Goal: Information Seeking & Learning: Check status

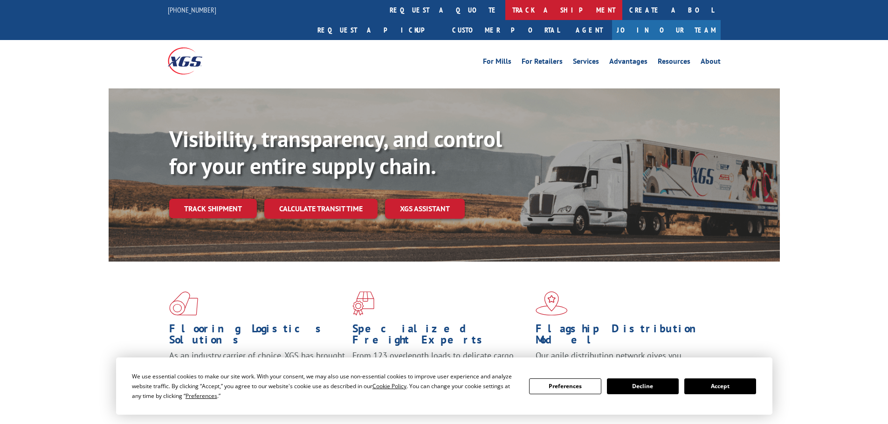
click at [505, 7] on link "track a shipment" at bounding box center [563, 10] width 117 height 20
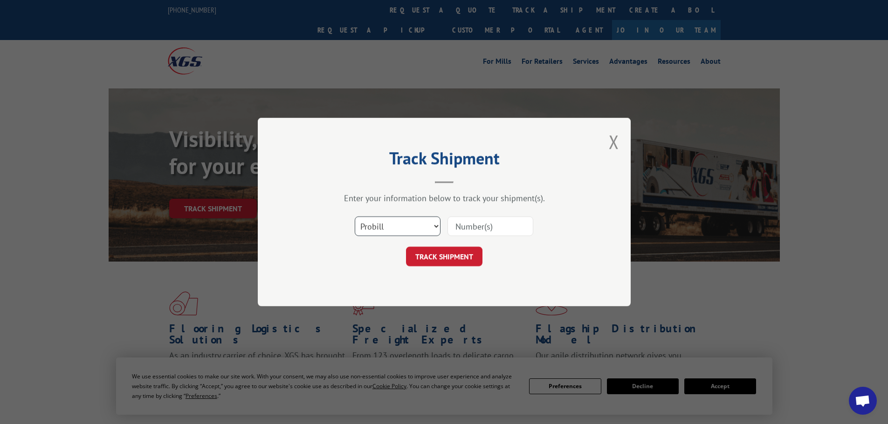
click at [369, 228] on select "Select category... Probill BOL PO" at bounding box center [398, 227] width 86 height 20
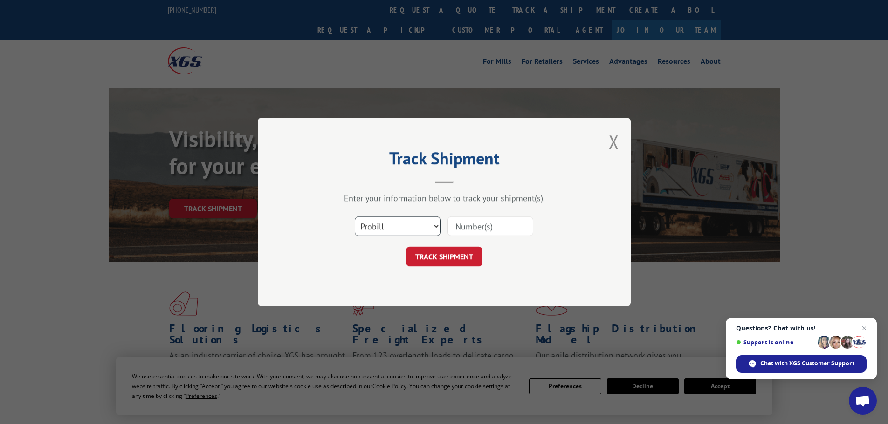
select select "po"
click at [355, 217] on select "Select category... Probill BOL PO" at bounding box center [398, 227] width 86 height 20
click at [467, 226] on input at bounding box center [490, 227] width 86 height 20
paste input "01526263"
type input "01526263"
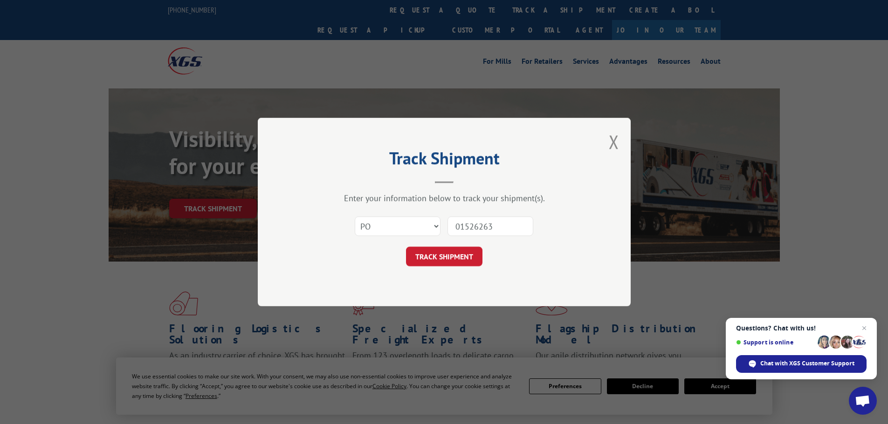
click at [456, 246] on form "Select category... Probill BOL PO 01526263 TRACK SHIPMENT" at bounding box center [444, 238] width 280 height 55
click at [464, 253] on button "TRACK SHIPMENT" at bounding box center [444, 257] width 76 height 20
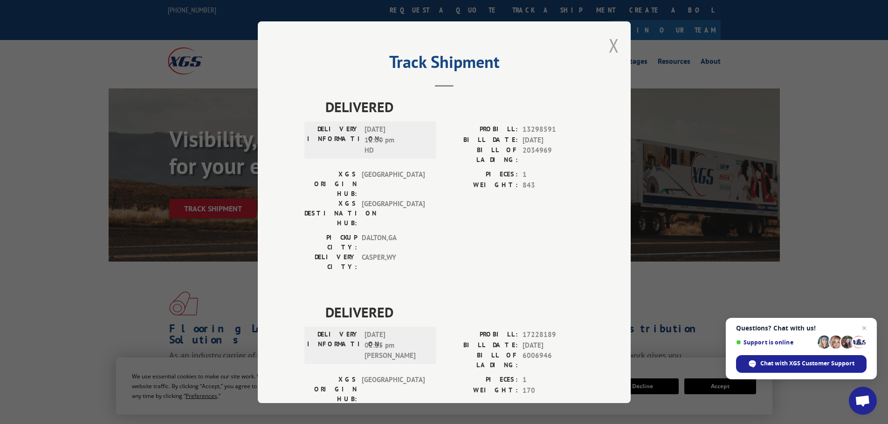
click at [608, 48] on button "Close modal" at bounding box center [613, 45] width 10 height 25
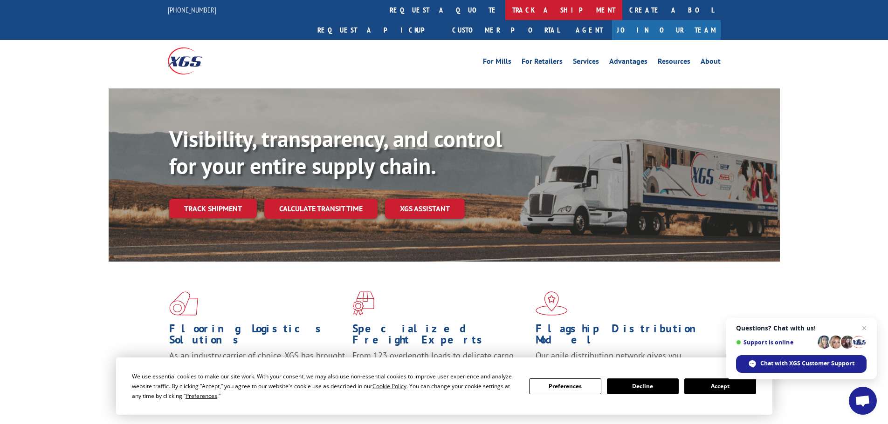
click at [505, 10] on link "track a shipment" at bounding box center [563, 10] width 117 height 20
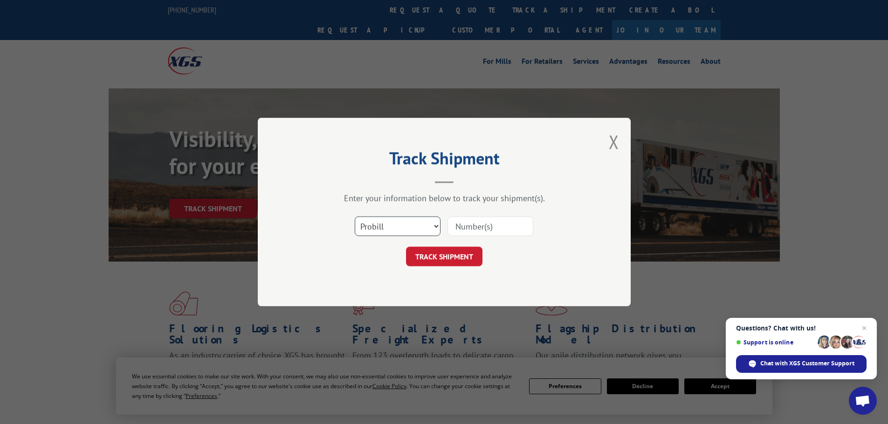
click at [366, 225] on select "Select category... Probill BOL PO" at bounding box center [398, 227] width 86 height 20
select select "po"
click at [355, 217] on select "Select category... Probill BOL PO" at bounding box center [398, 227] width 86 height 20
click at [482, 224] on input at bounding box center [490, 227] width 86 height 20
paste input "01526346"
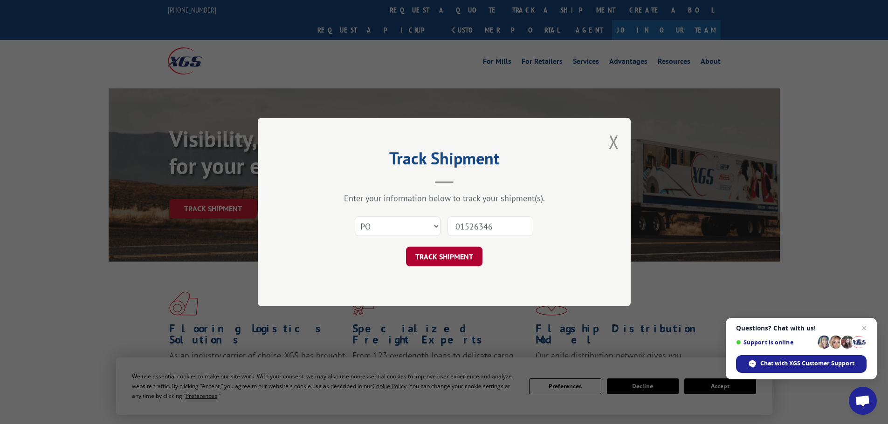
type input "01526346"
click at [444, 253] on button "TRACK SHIPMENT" at bounding box center [444, 257] width 76 height 20
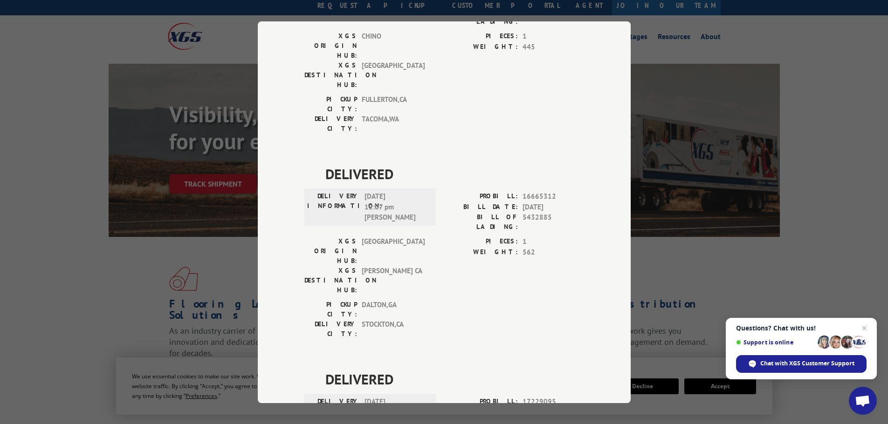
scroll to position [47, 0]
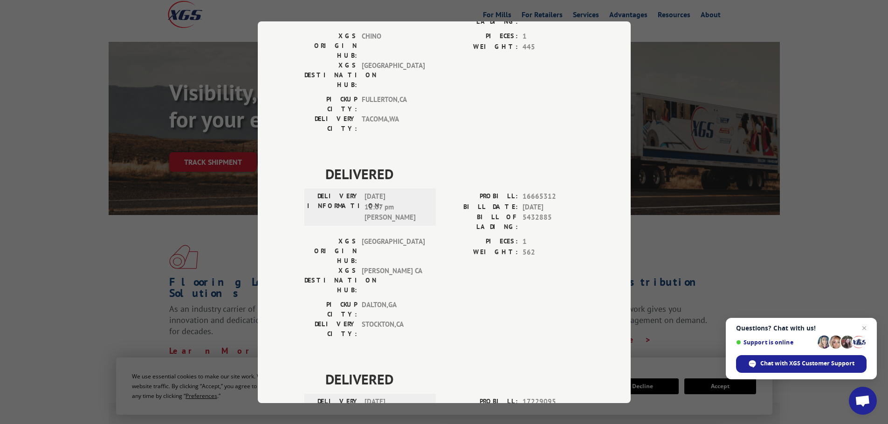
click at [808, 250] on div "Track Shipment DELIVERED DELIVERY INFORMATION: [DATE] 04:14 pm [PERSON_NAME] PR…" at bounding box center [444, 212] width 888 height 424
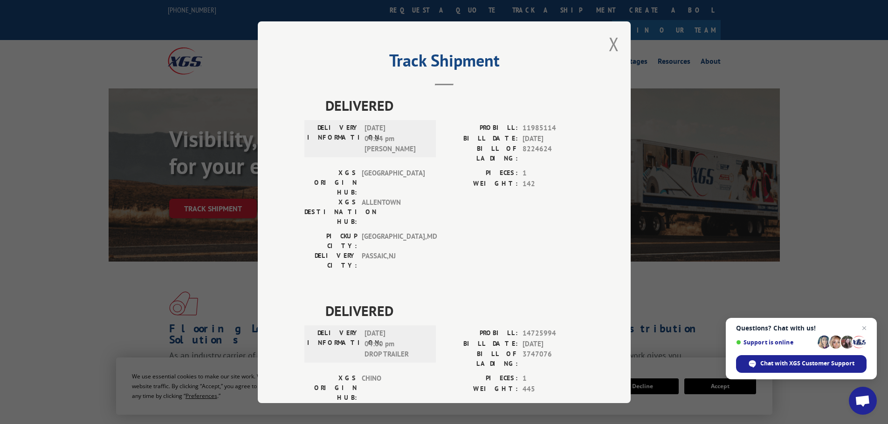
scroll to position [0, 0]
click at [608, 47] on button "Close modal" at bounding box center [613, 45] width 10 height 25
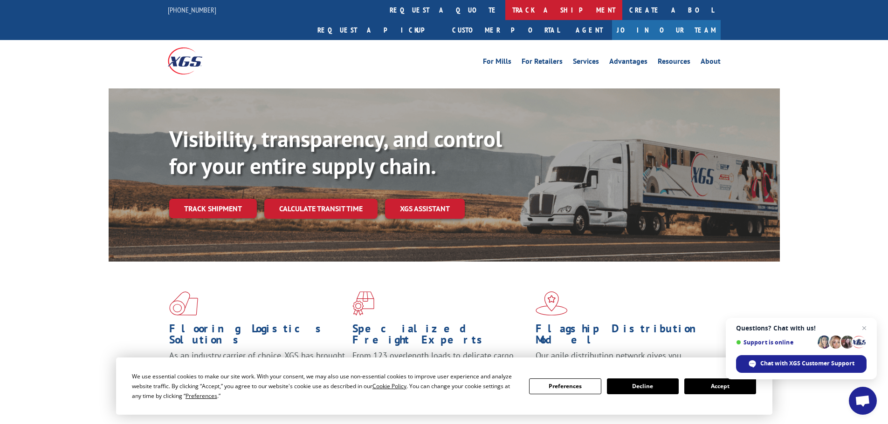
click at [505, 10] on link "track a shipment" at bounding box center [563, 10] width 117 height 20
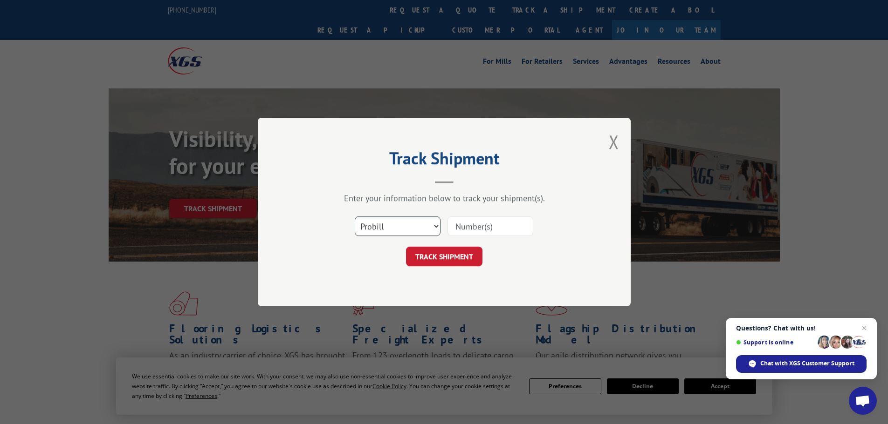
click at [393, 228] on select "Select category... Probill BOL PO" at bounding box center [398, 227] width 86 height 20
select select "po"
click at [355, 217] on select "Select category... Probill BOL PO" at bounding box center [398, 227] width 86 height 20
click at [474, 226] on input at bounding box center [490, 227] width 86 height 20
paste input "01526346"
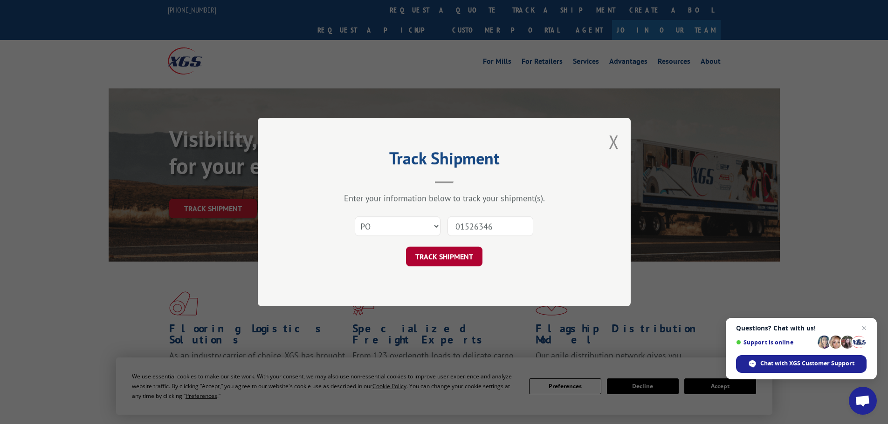
type input "01526346"
click at [448, 254] on button "TRACK SHIPMENT" at bounding box center [444, 257] width 76 height 20
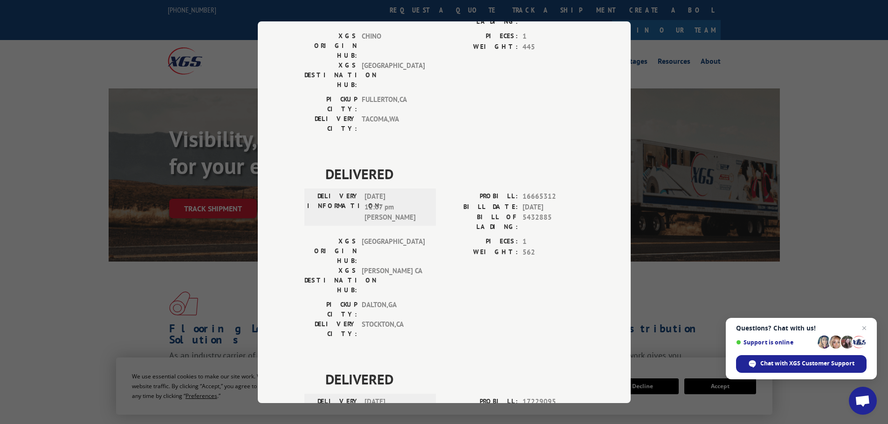
scroll to position [325, 0]
